Goal: Information Seeking & Learning: Learn about a topic

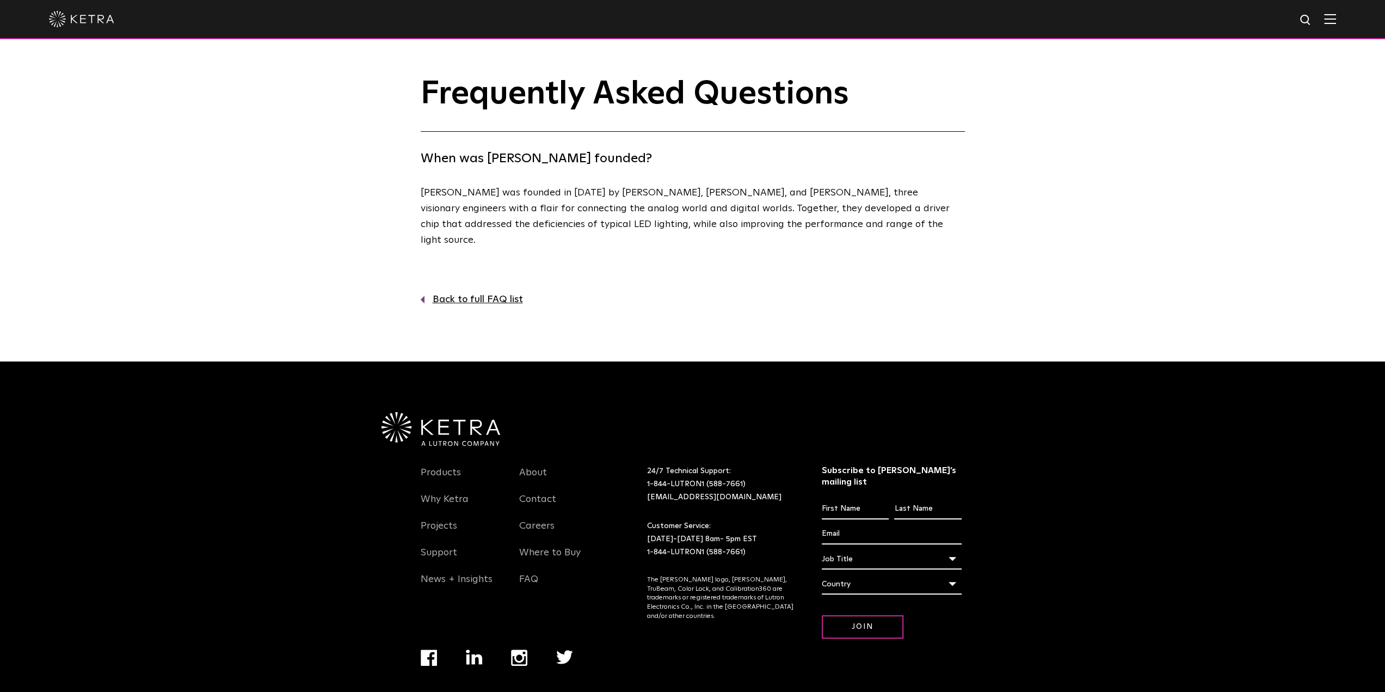
click at [62, 18] on img at bounding box center [81, 19] width 65 height 16
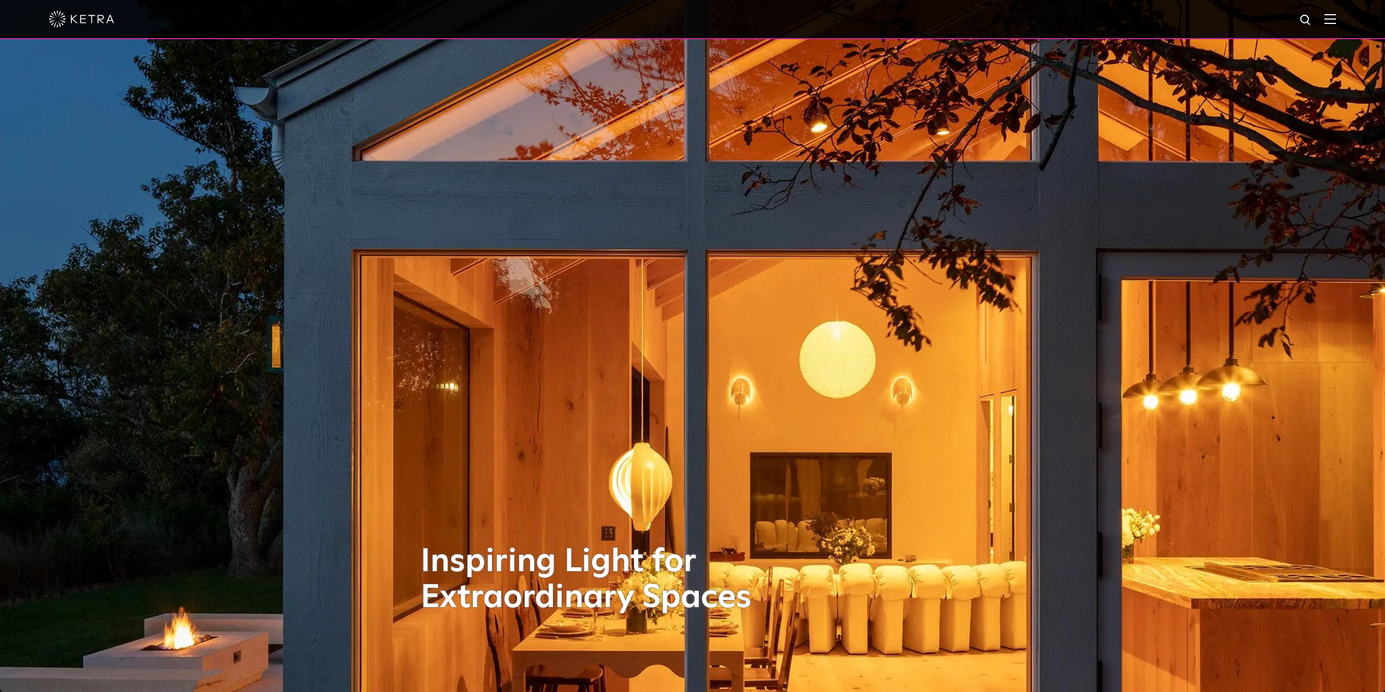
click at [1336, 25] on div at bounding box center [692, 19] width 1287 height 38
click at [1336, 16] on img at bounding box center [1330, 19] width 12 height 10
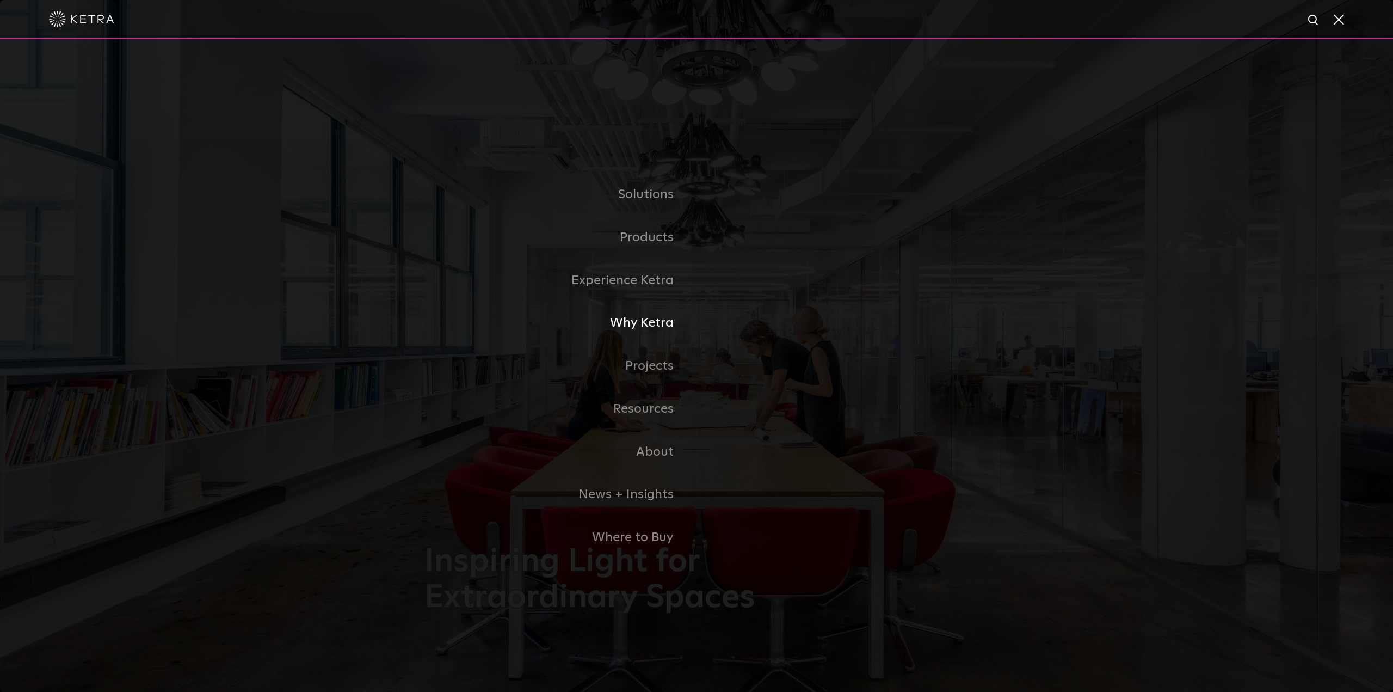
click at [644, 322] on link "Why Ketra" at bounding box center [561, 323] width 272 height 43
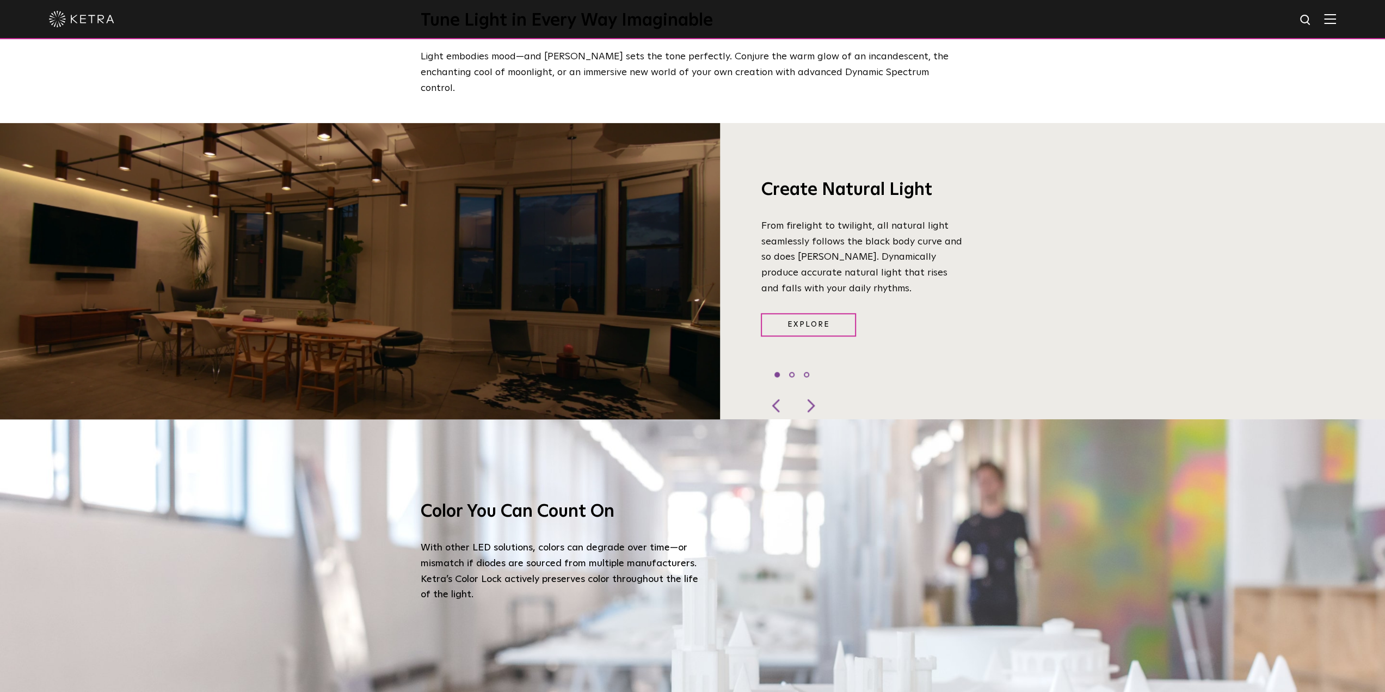
scroll to position [1034, 0]
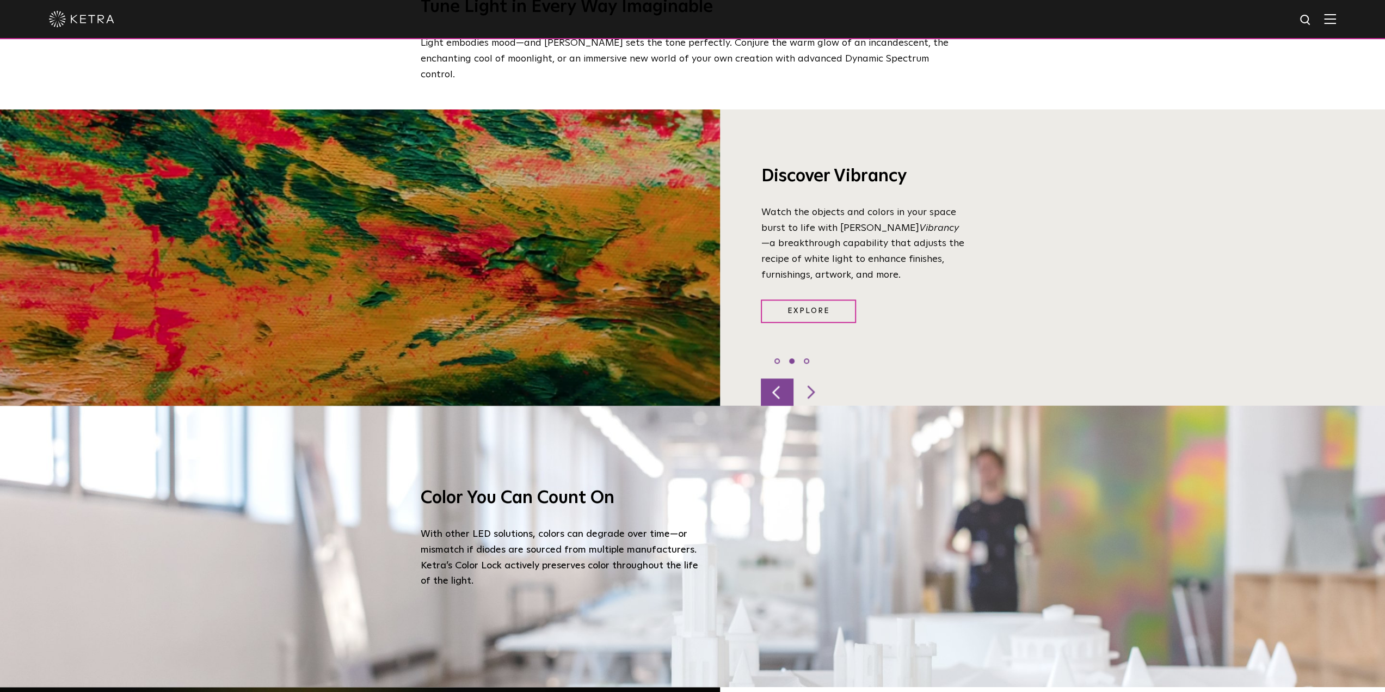
click at [771, 378] on div at bounding box center [777, 391] width 33 height 27
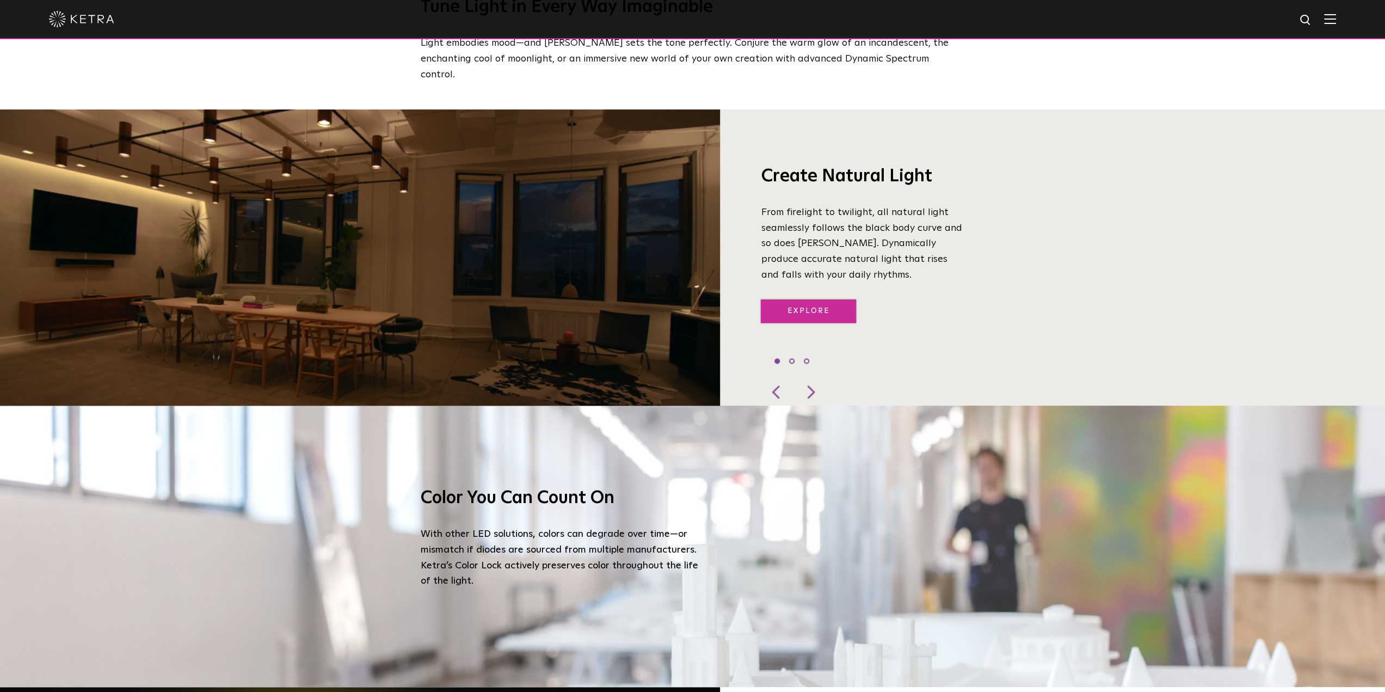
click at [791, 299] on link "Explore" at bounding box center [808, 310] width 95 height 23
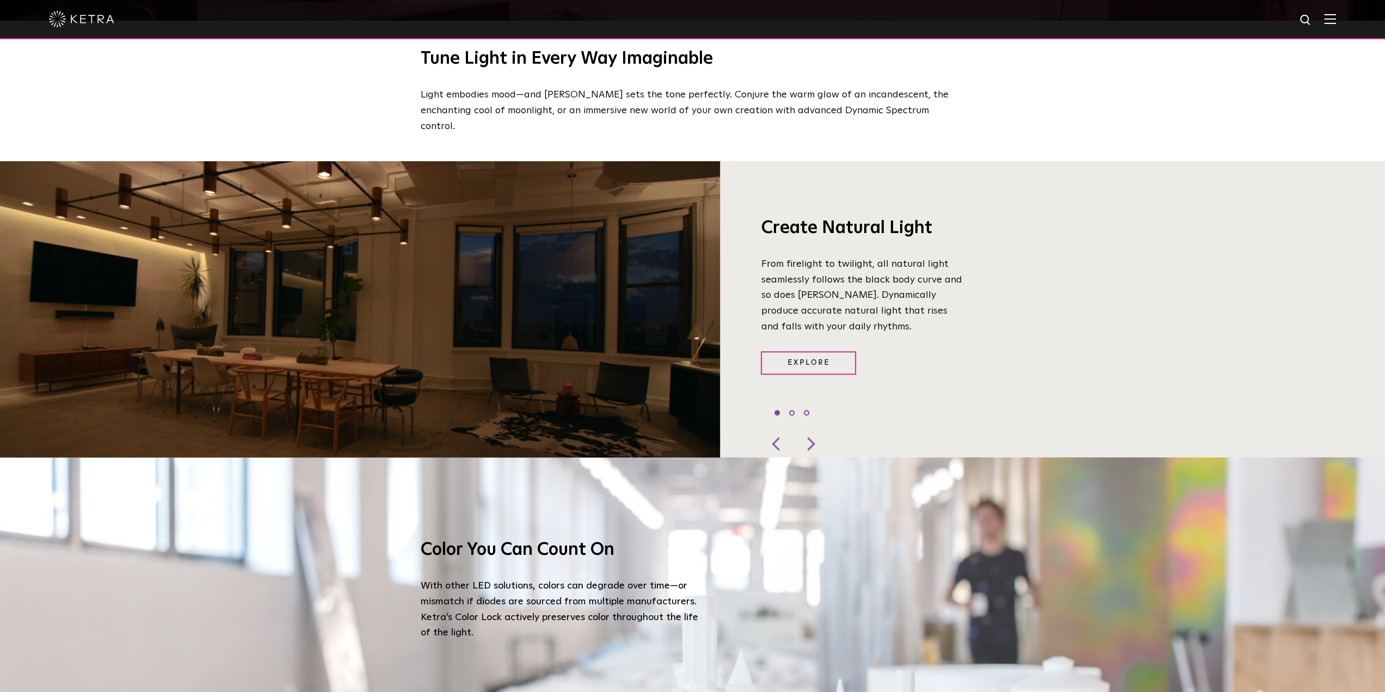
scroll to position [980, 0]
